Goal: Transaction & Acquisition: Subscribe to service/newsletter

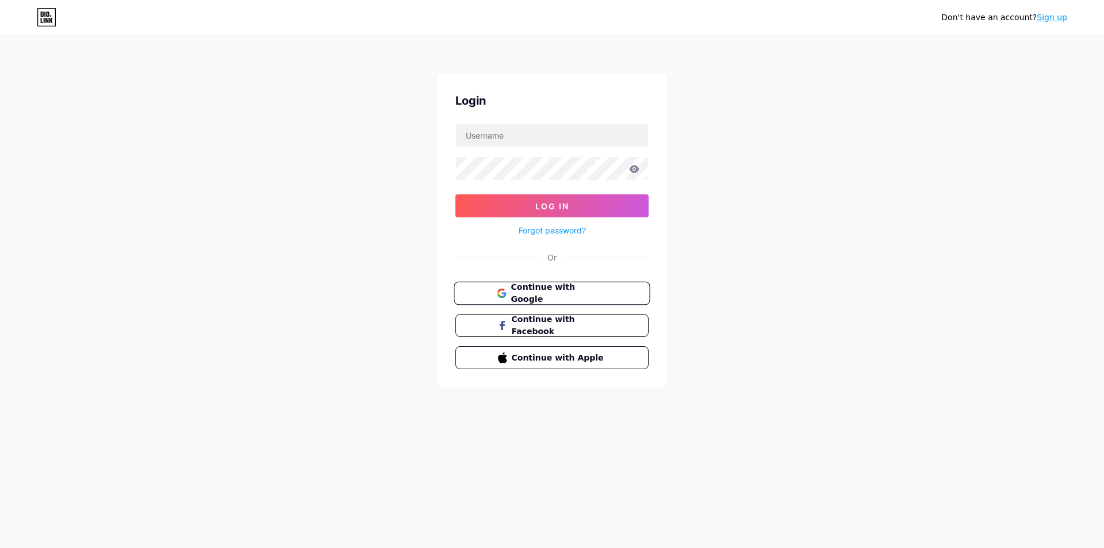
click at [539, 282] on button "Continue with Google" at bounding box center [552, 294] width 196 height 24
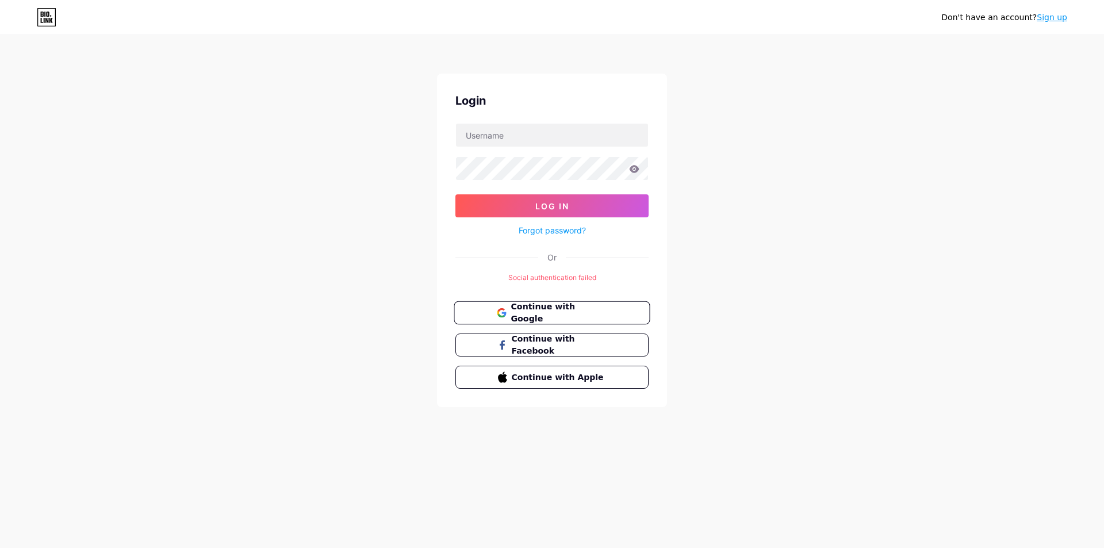
click at [521, 316] on span "Continue with Google" at bounding box center [559, 313] width 96 height 25
click at [516, 147] on form "Log In Forgot password?" at bounding box center [552, 180] width 193 height 114
drag, startPoint x: 514, startPoint y: 140, endPoint x: 513, endPoint y: 146, distance: 5.9
click at [514, 141] on input "text" at bounding box center [552, 135] width 192 height 23
click at [514, 349] on span "Continue with Facebook" at bounding box center [559, 345] width 96 height 25
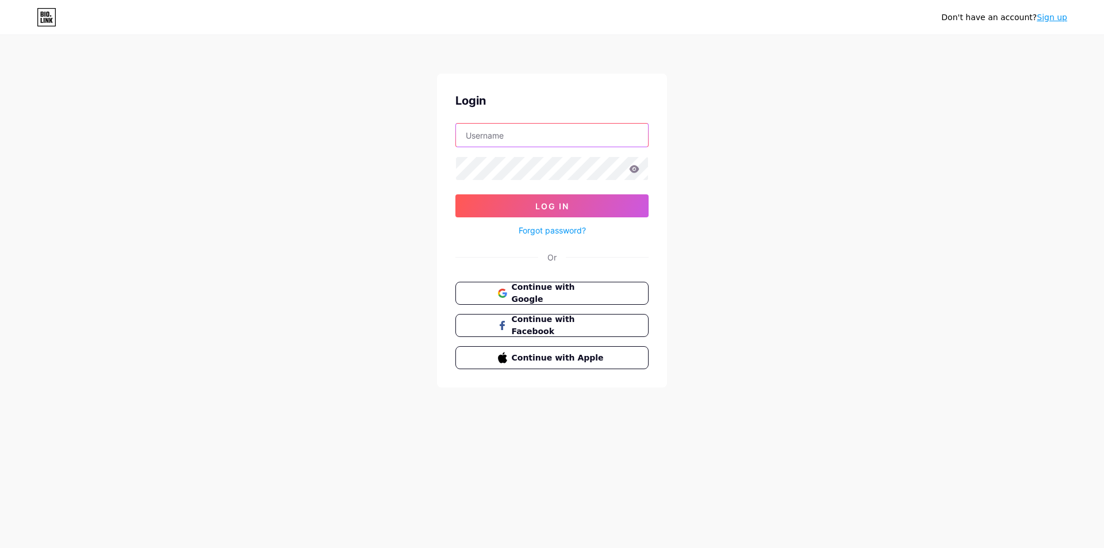
click at [514, 136] on input "text" at bounding box center [552, 135] width 192 height 23
drag, startPoint x: 353, startPoint y: 250, endPoint x: 484, endPoint y: 255, distance: 130.7
click at [353, 249] on div "Don't have an account? Sign up Login Log In Forgot password? Or Continue with G…" at bounding box center [552, 212] width 1104 height 424
click at [540, 289] on span "Continue with Google" at bounding box center [559, 293] width 96 height 25
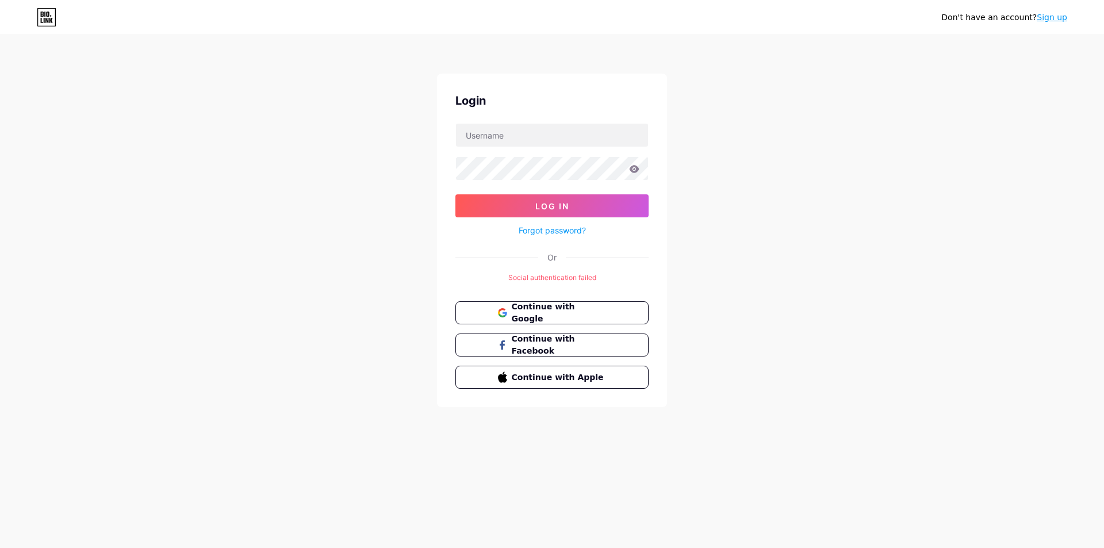
click at [845, 193] on div "Don't have an account? Sign up Login Log In Forgot password? Or Social authenti…" at bounding box center [552, 222] width 1104 height 444
click at [44, 16] on icon at bounding box center [47, 17] width 20 height 18
